Goal: Transaction & Acquisition: Purchase product/service

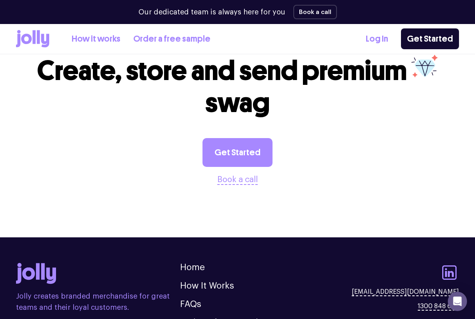
scroll to position [898, 0]
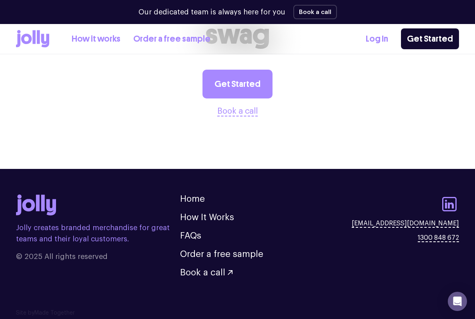
click at [47, 39] on icon at bounding box center [45, 41] width 8 height 14
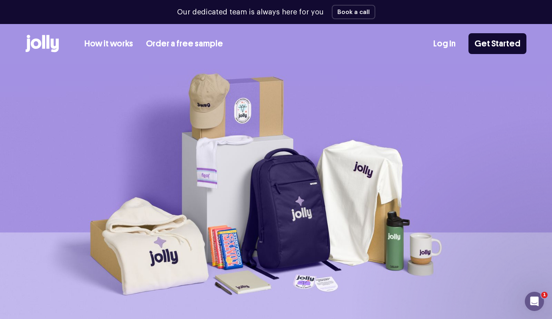
click at [179, 44] on link "Order a free sample" at bounding box center [184, 43] width 77 height 13
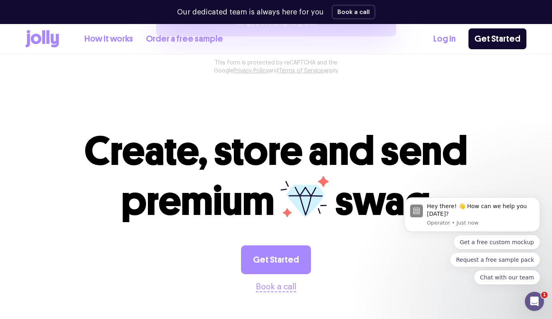
scroll to position [870, 0]
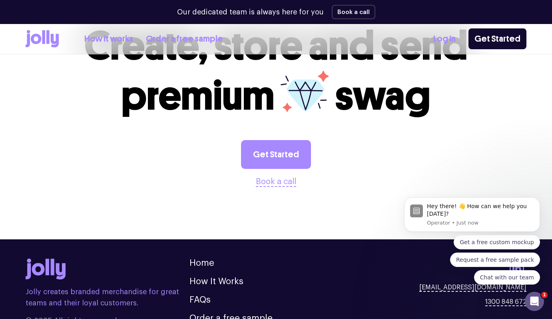
click at [44, 36] on icon at bounding box center [43, 37] width 3 height 14
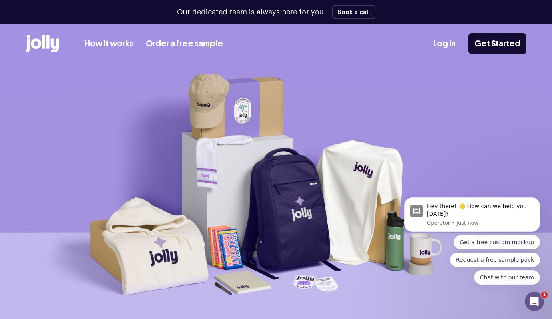
click at [114, 43] on link "How it works" at bounding box center [108, 43] width 49 height 13
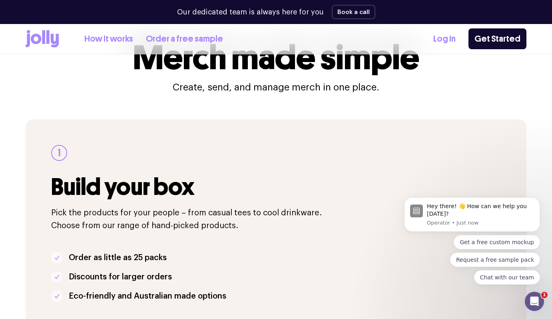
scroll to position [90, 0]
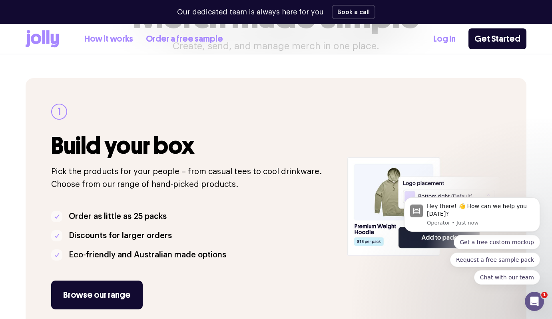
click at [50, 43] on icon at bounding box center [42, 39] width 33 height 18
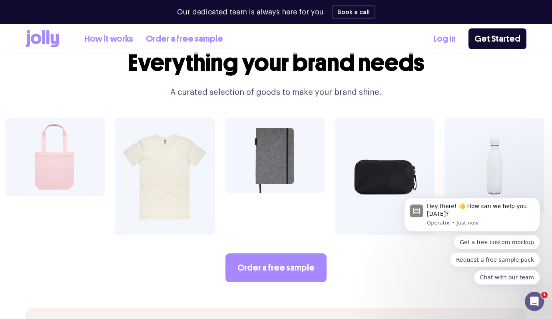
scroll to position [1378, 0]
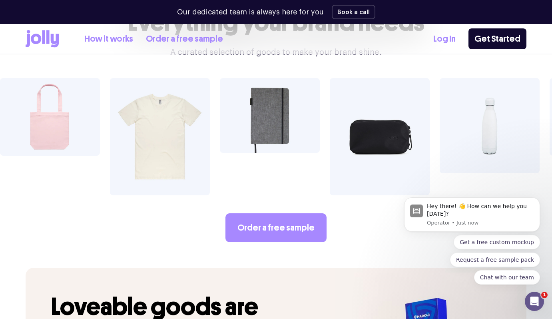
click at [220, 124] on img at bounding box center [270, 115] width 100 height 75
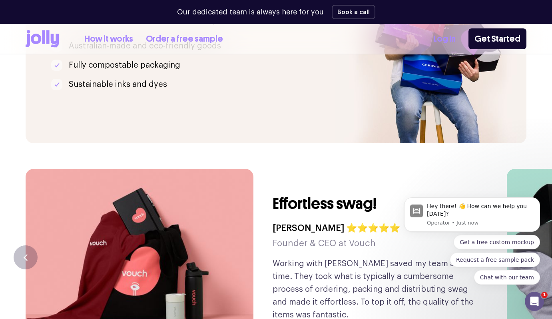
scroll to position [1755, 0]
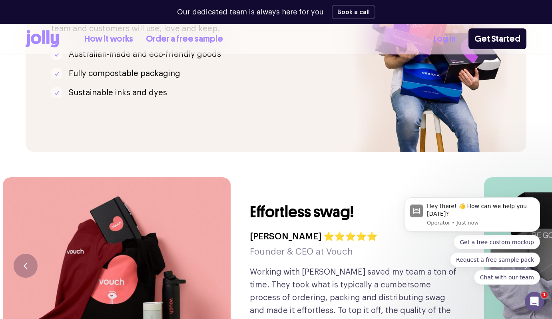
drag, startPoint x: 323, startPoint y: 222, endPoint x: 107, endPoint y: 230, distance: 216.0
click at [250, 244] on h5 "Founder & CEO at Vouch" at bounding box center [314, 251] width 128 height 15
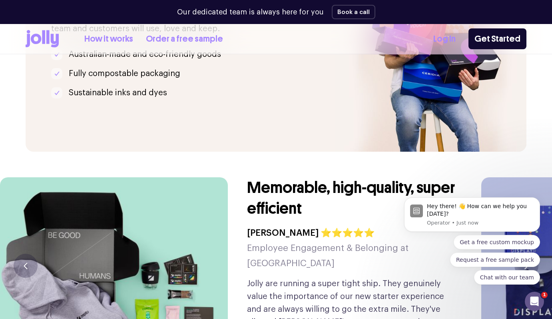
drag, startPoint x: 270, startPoint y: 222, endPoint x: 51, endPoint y: 216, distance: 219.6
click at [67, 216] on div "Memorable, high-quality, super efficient Eve Erickson ⭐⭐⭐⭐⭐ Employee Engagement…" at bounding box center [228, 265] width 456 height 177
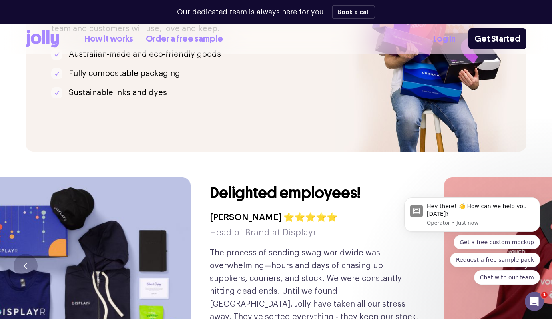
drag, startPoint x: 295, startPoint y: 214, endPoint x: -26, endPoint y: 246, distance: 323.4
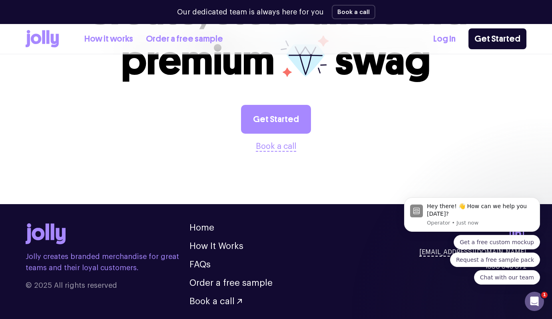
scroll to position [2174, 0]
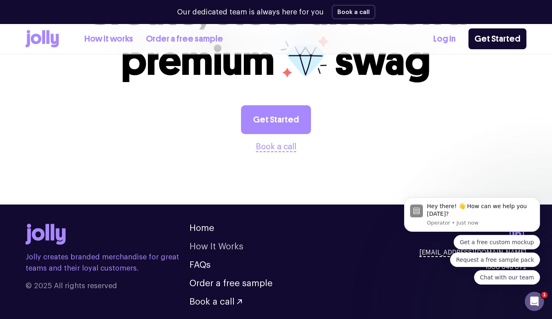
click at [210, 242] on link "How It Works" at bounding box center [216, 246] width 54 height 9
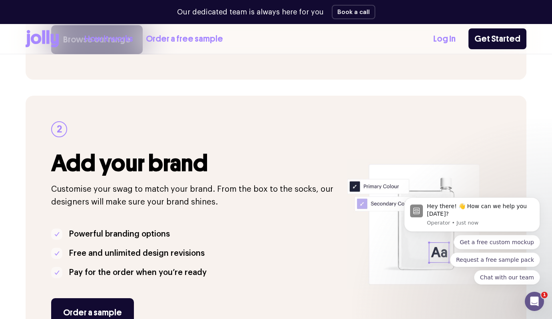
scroll to position [443, 0]
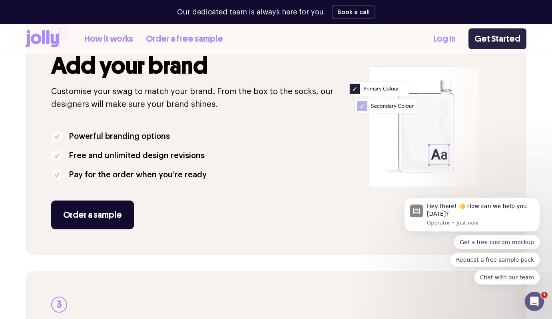
click at [474, 38] on link "Get Started" at bounding box center [498, 38] width 58 height 21
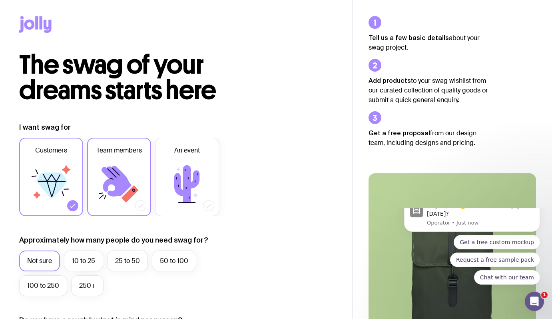
click at [120, 164] on icon at bounding box center [119, 184] width 48 height 48
click at [0, 0] on input "Team members" at bounding box center [0, 0] width 0 height 0
click at [57, 196] on icon at bounding box center [51, 184] width 48 height 48
click at [0, 0] on input "Customers" at bounding box center [0, 0] width 0 height 0
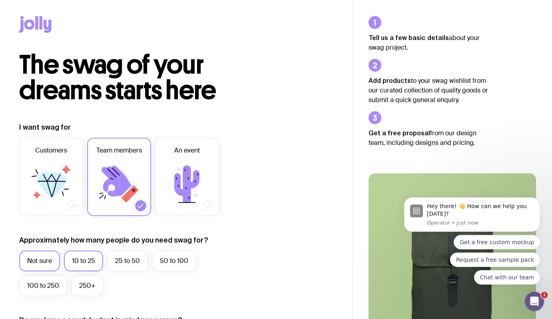
scroll to position [137, 0]
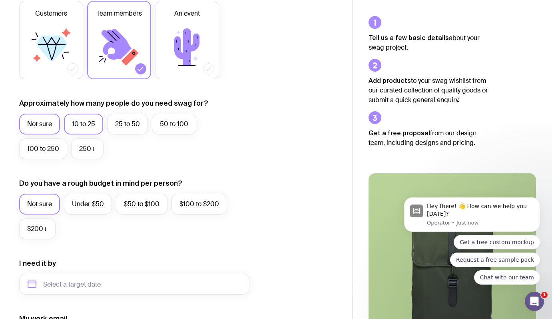
click at [89, 128] on label "10 to 25" at bounding box center [83, 124] width 39 height 21
click at [0, 0] on input "10 to 25" at bounding box center [0, 0] width 0 height 0
click at [164, 205] on label "$50 to $100" at bounding box center [142, 203] width 52 height 21
click at [0, 0] on input "$50 to $100" at bounding box center [0, 0] width 0 height 0
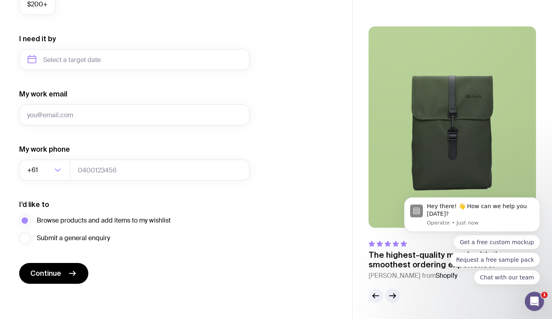
scroll to position [361, 0]
click at [56, 271] on span "Continue" at bounding box center [45, 273] width 31 height 10
click at [393, 302] on button "button" at bounding box center [392, 295] width 14 height 14
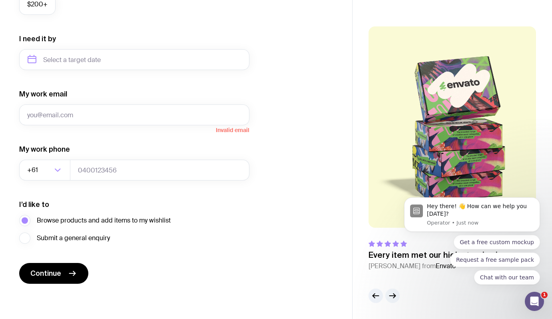
click at [392, 300] on button "button" at bounding box center [392, 295] width 14 height 14
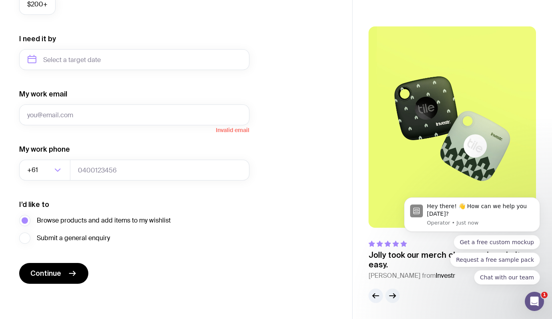
click at [392, 300] on icon "button" at bounding box center [393, 296] width 10 height 10
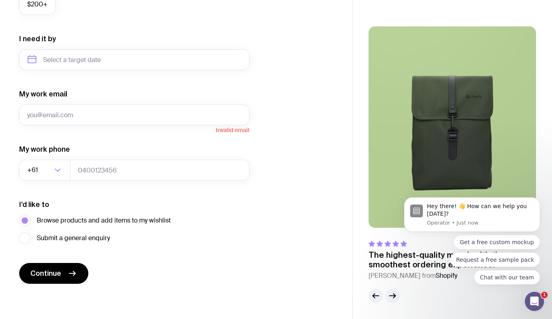
click at [392, 300] on icon "button" at bounding box center [393, 296] width 10 height 10
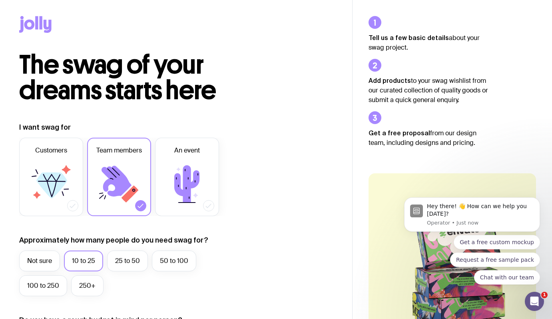
scroll to position [0, 0]
click at [38, 23] on icon at bounding box center [36, 22] width 3 height 13
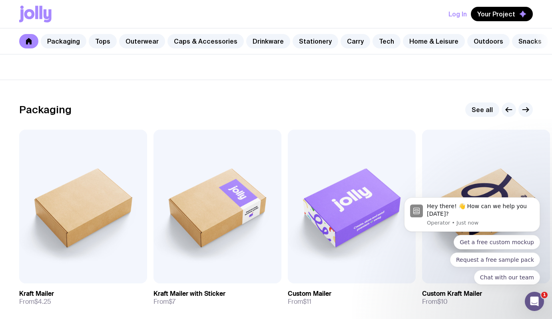
scroll to position [211, 0]
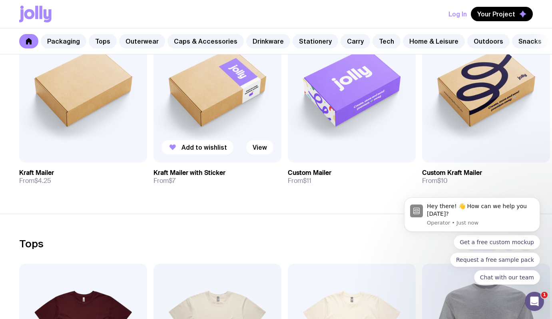
click at [177, 98] on img at bounding box center [218, 86] width 128 height 154
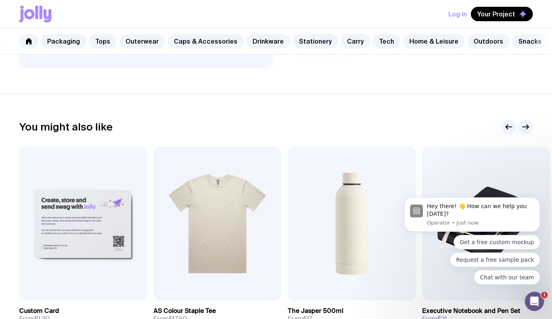
scroll to position [389, 0]
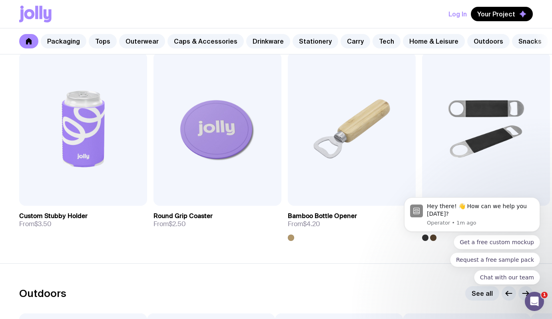
scroll to position [2222, 0]
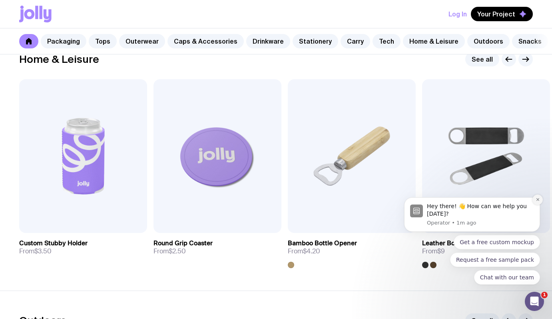
click at [540, 198] on button "Dismiss notification" at bounding box center [537, 199] width 10 height 10
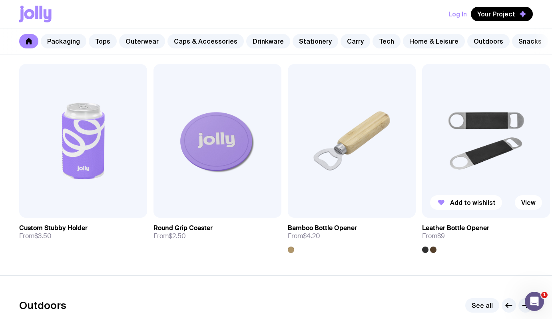
scroll to position [2255, 0]
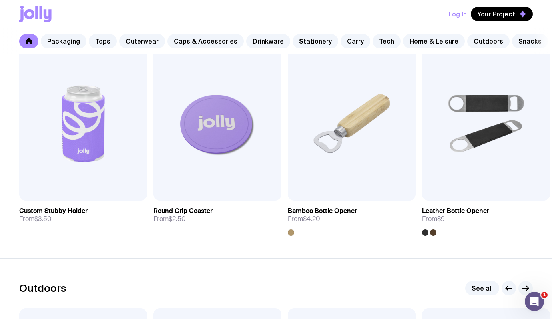
click at [524, 282] on button "button" at bounding box center [525, 288] width 14 height 14
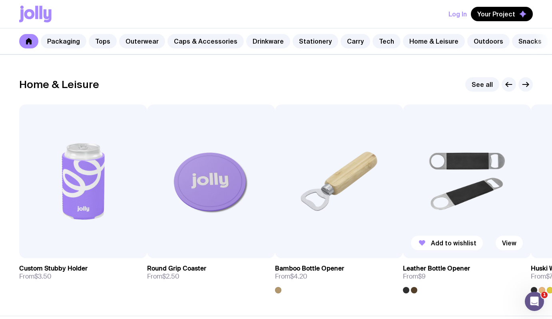
scroll to position [2166, 0]
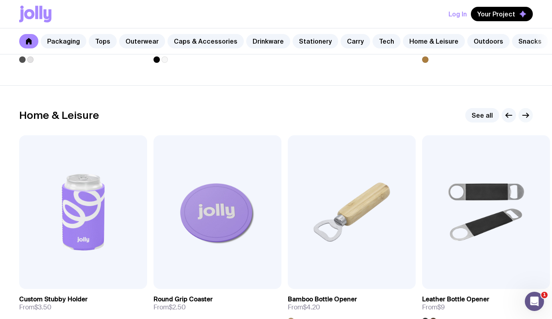
click at [526, 117] on icon "button" at bounding box center [526, 115] width 10 height 10
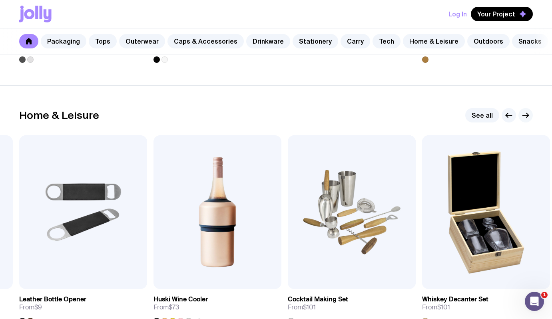
click at [526, 117] on icon "button" at bounding box center [526, 115] width 10 height 10
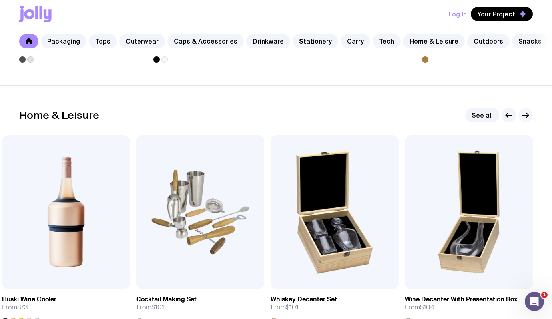
click at [526, 117] on icon "button" at bounding box center [526, 115] width 10 height 10
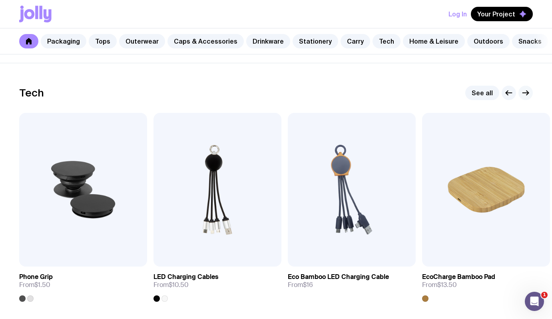
scroll to position [1910, 0]
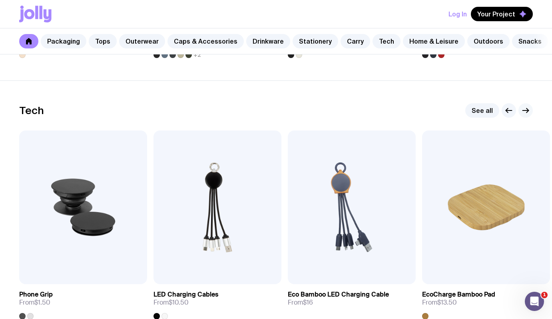
click at [527, 111] on icon "button" at bounding box center [526, 111] width 10 height 10
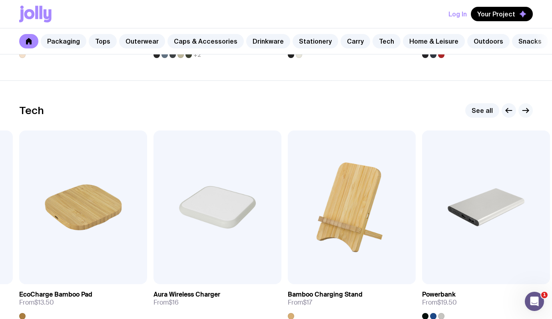
click at [527, 111] on icon "button" at bounding box center [526, 111] width 10 height 10
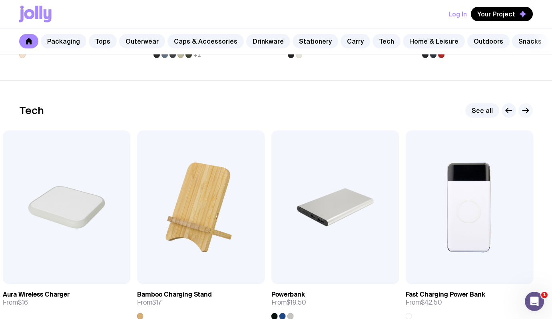
click at [527, 111] on icon "button" at bounding box center [526, 111] width 10 height 10
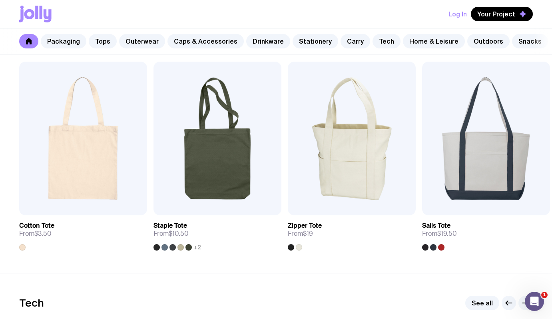
scroll to position [1656, 0]
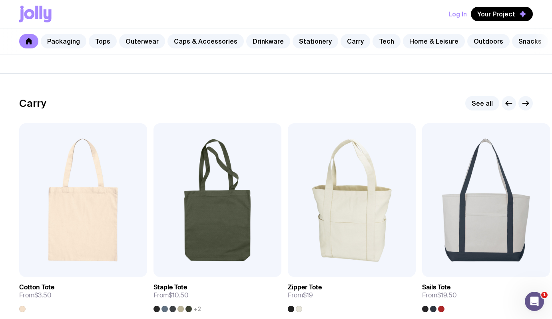
click at [527, 111] on div "Carry See all Add to wishlist View Cotton Tote From $3.50 Add to wishlist View …" at bounding box center [276, 204] width 514 height 216
click at [527, 103] on icon "button" at bounding box center [526, 103] width 10 height 10
